Goal: Task Accomplishment & Management: Complete application form

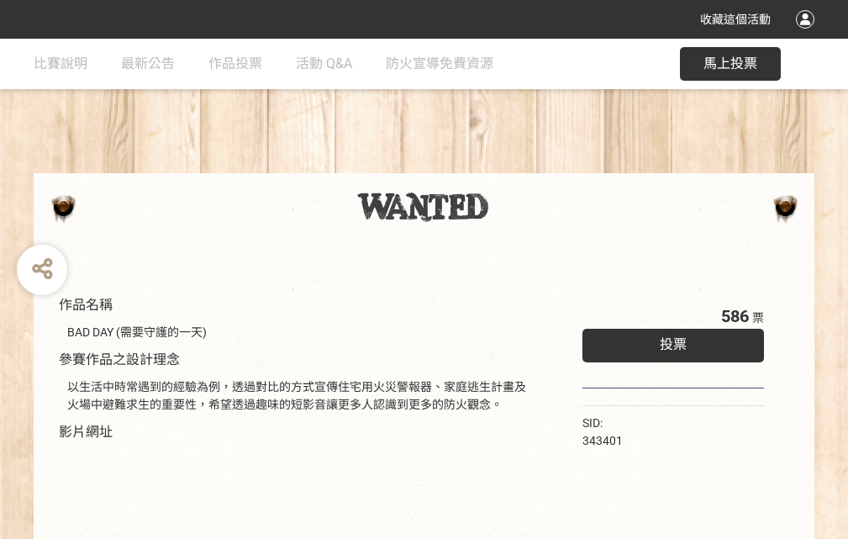
click at [807, 35] on div "收藏這個活動" at bounding box center [424, 19] width 848 height 39
click at [525, 166] on div "作品名稱 BAD DAY (需要守護的一天) 參賽作品之設計理念 以生活中時常遇到的經驗為例，透過對比的方式宣傳住宅用火災警報器、家庭逃生計畫及火場中避難求生…" at bounding box center [424, 392] width 848 height 707
click at [669, 340] on span "投票" at bounding box center [672, 344] width 27 height 16
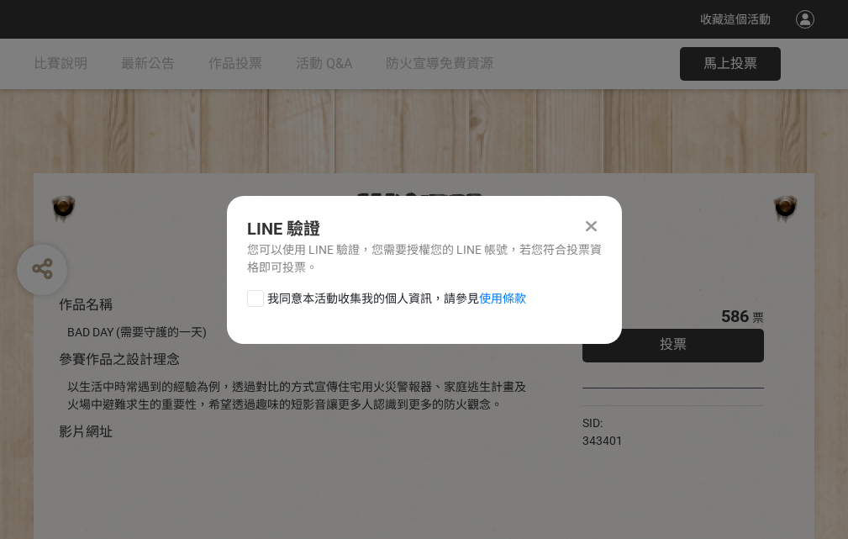
click at [254, 295] on div at bounding box center [255, 298] width 17 height 17
checkbox input "true"
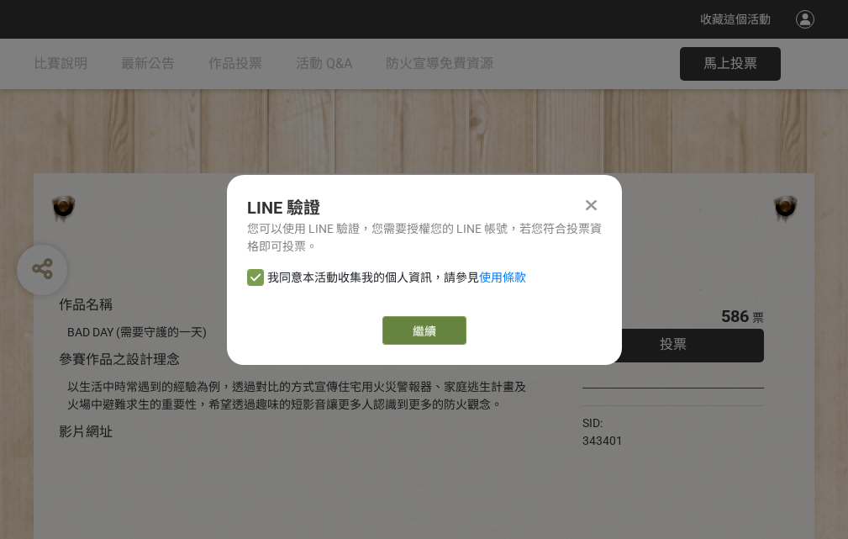
click at [423, 330] on link "繼續" at bounding box center [424, 330] width 84 height 29
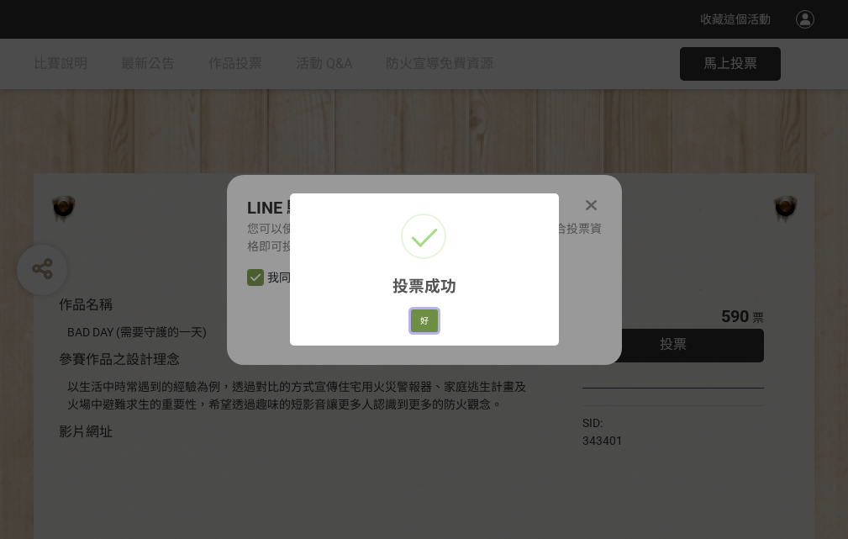
click at [419, 318] on button "好" at bounding box center [424, 321] width 27 height 24
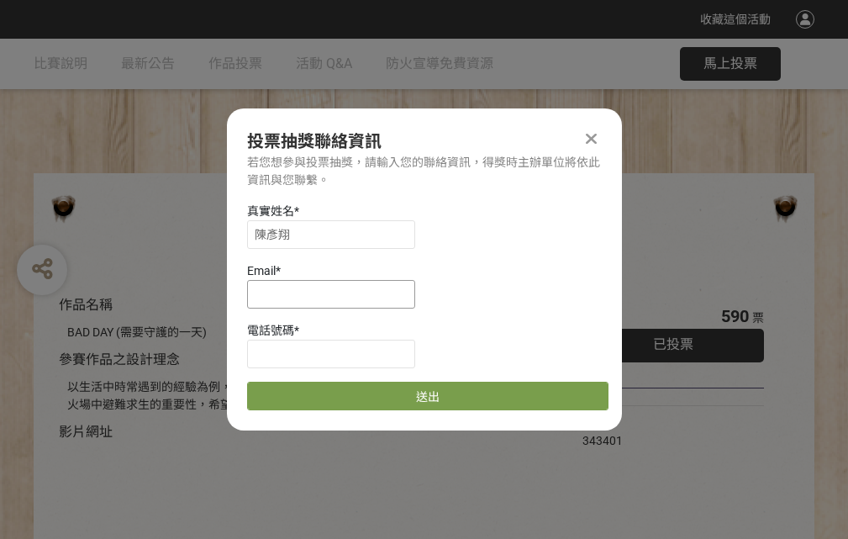
click at [336, 293] on input at bounding box center [331, 294] width 168 height 29
type input "[EMAIL_ADDRESS][DOMAIN_NAME]"
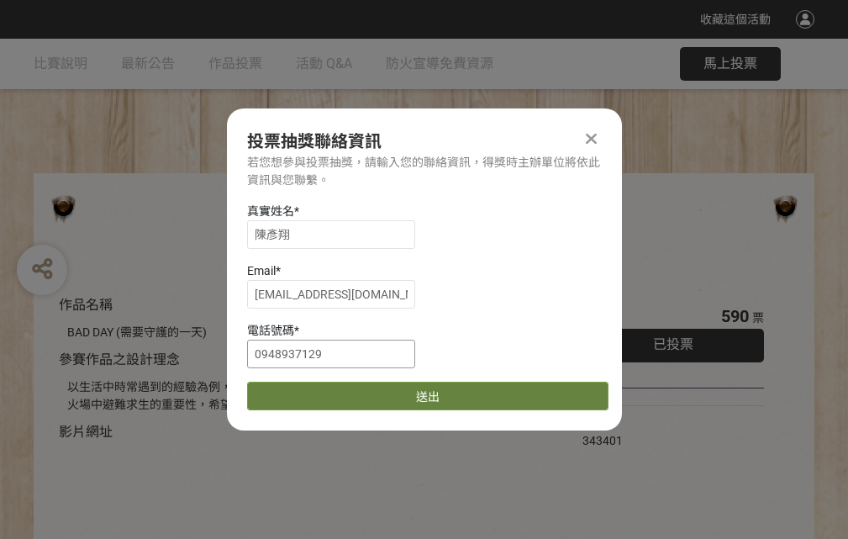
type input "0948937129"
click at [295, 390] on button "送出" at bounding box center [427, 395] width 361 height 29
